Goal: Task Accomplishment & Management: Manage account settings

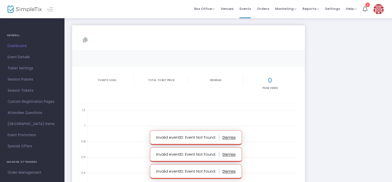
click at [228, 136] on button "button" at bounding box center [229, 137] width 13 height 8
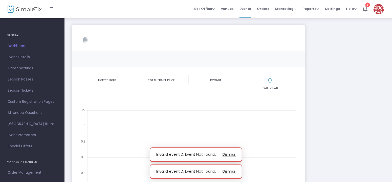
click at [230, 152] on button "button" at bounding box center [229, 154] width 13 height 8
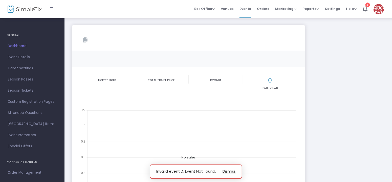
click at [230, 171] on button "button" at bounding box center [229, 171] width 13 height 8
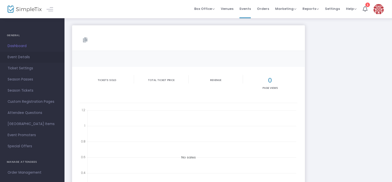
click at [16, 54] on span "Event Details" at bounding box center [32, 57] width 49 height 7
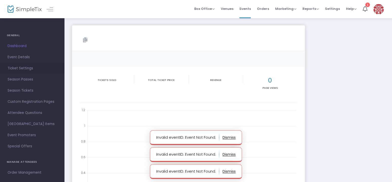
click at [26, 66] on span "Ticket Settings" at bounding box center [32, 68] width 49 height 7
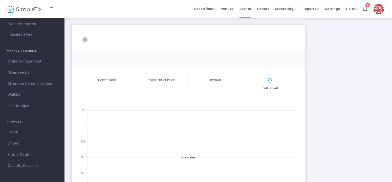
click at [367, 6] on div "1" at bounding box center [368, 5] width 5 height 5
click at [268, 7] on span "Orders" at bounding box center [263, 8] width 12 height 13
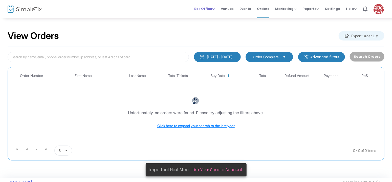
click at [208, 6] on span "Box Office" at bounding box center [204, 8] width 20 height 5
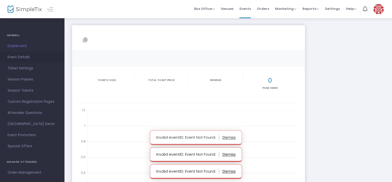
click at [15, 55] on span "Event Details" at bounding box center [32, 57] width 49 height 7
